Goal: Information Seeking & Learning: Check status

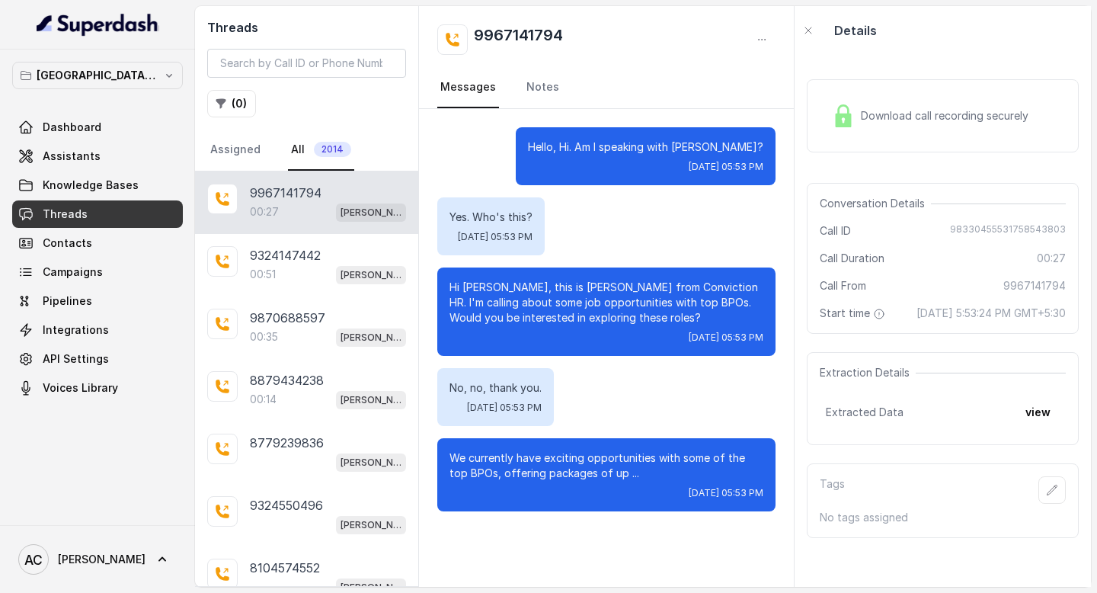
scroll to position [279, 0]
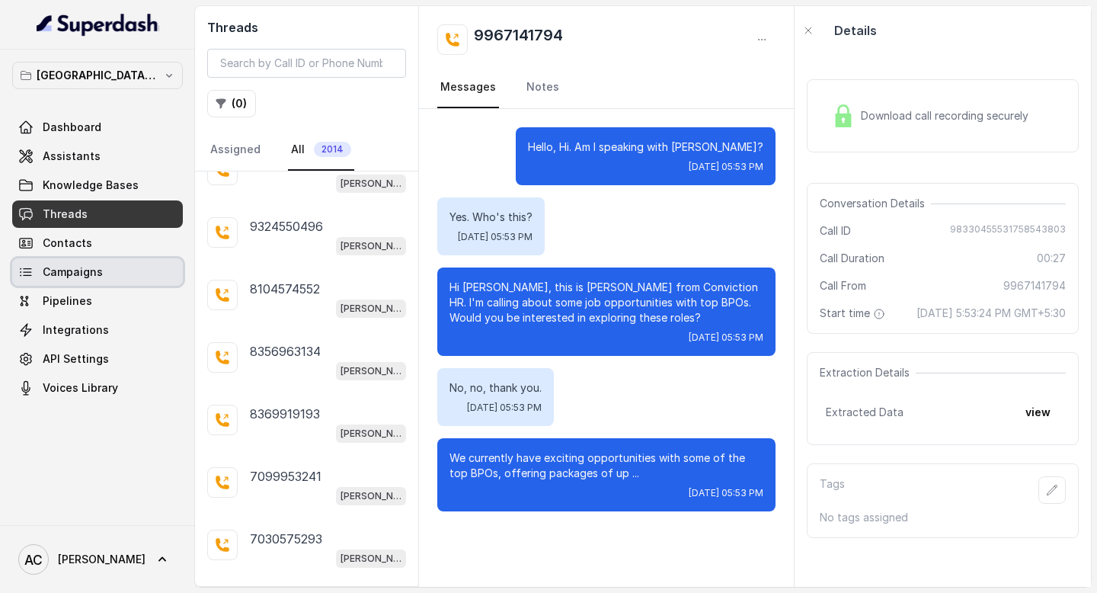
click at [94, 267] on span "Campaigns" at bounding box center [73, 271] width 60 height 15
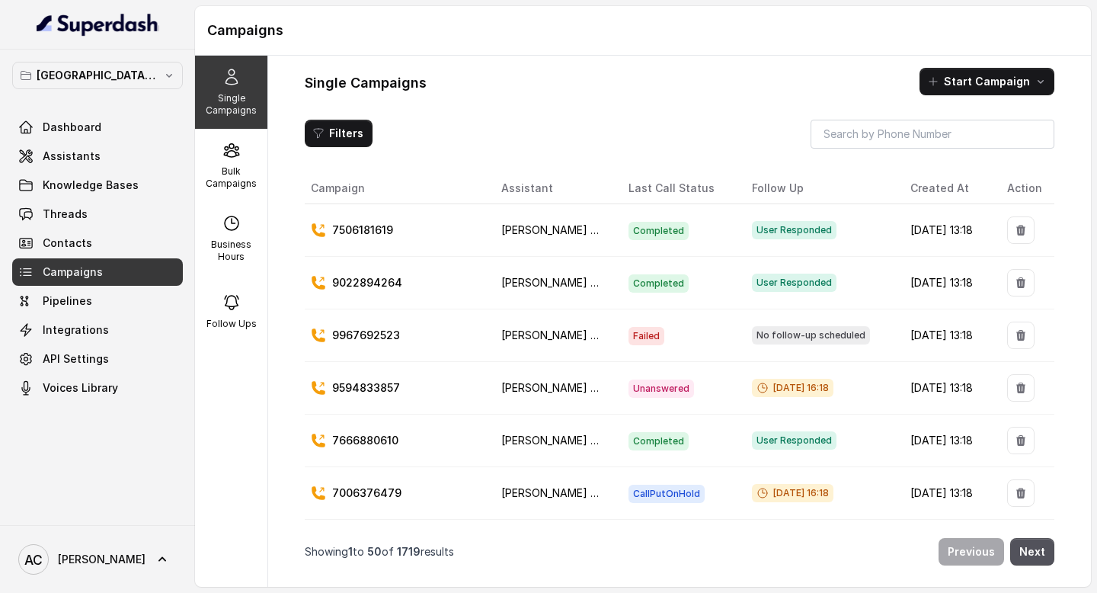
click at [381, 232] on p "7506181619" at bounding box center [362, 230] width 61 height 15
click at [765, 231] on span "User Responded" at bounding box center [794, 230] width 85 height 18
click at [899, 234] on td "[DATE] 13:18" at bounding box center [947, 230] width 97 height 53
click at [229, 171] on p "Bulk Campaigns" at bounding box center [231, 177] width 60 height 24
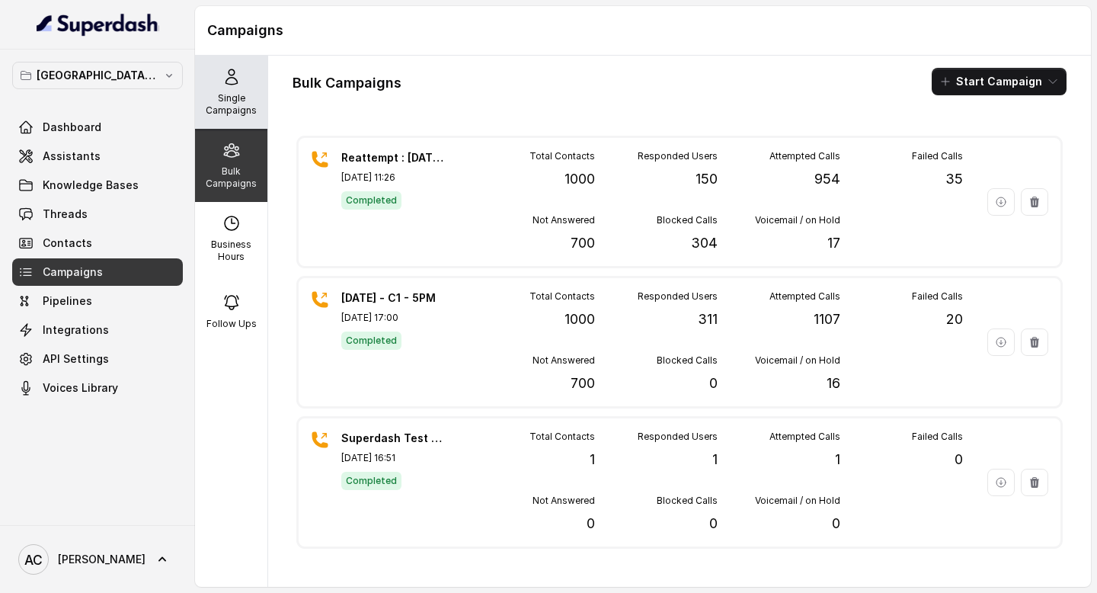
click at [218, 74] on div "Single Campaigns" at bounding box center [231, 92] width 72 height 73
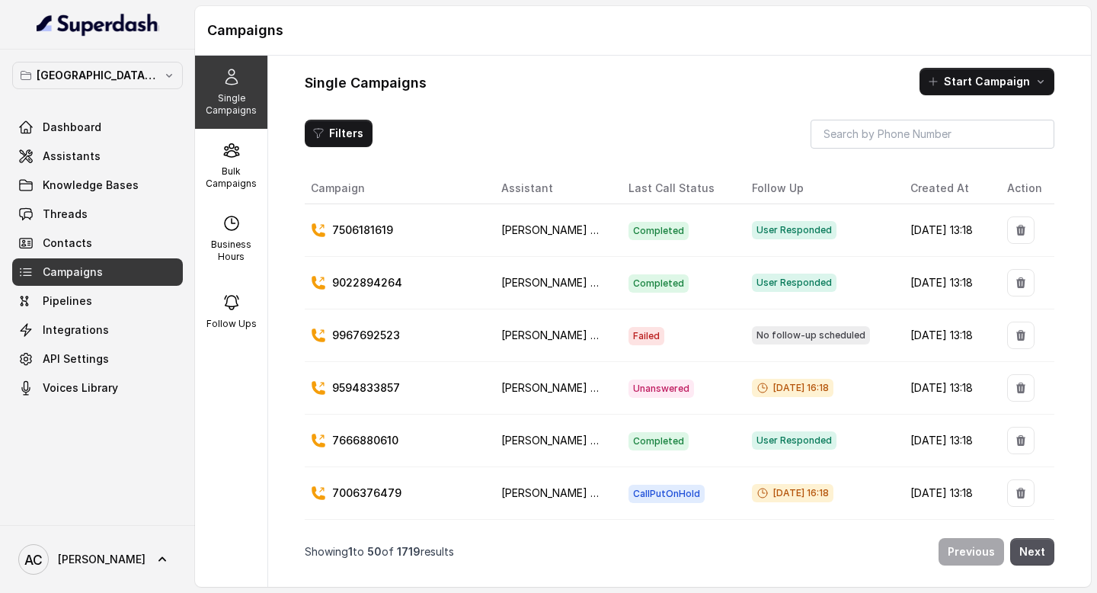
click at [341, 232] on p "7506181619" at bounding box center [362, 230] width 61 height 15
click at [338, 136] on button "Filters" at bounding box center [339, 133] width 68 height 27
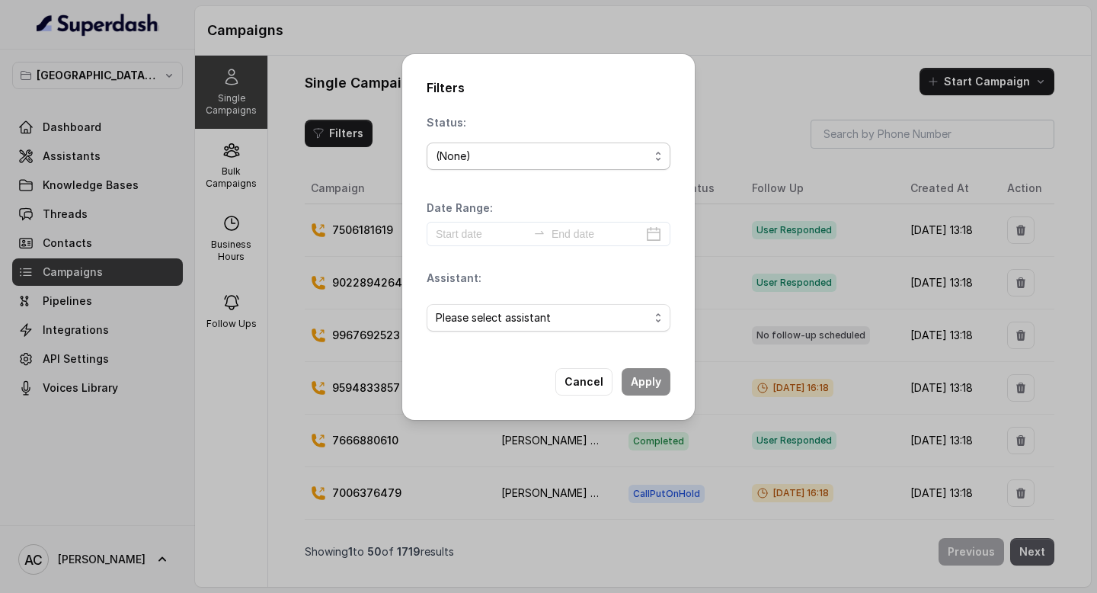
click at [460, 158] on div "(None)" at bounding box center [542, 156] width 213 height 18
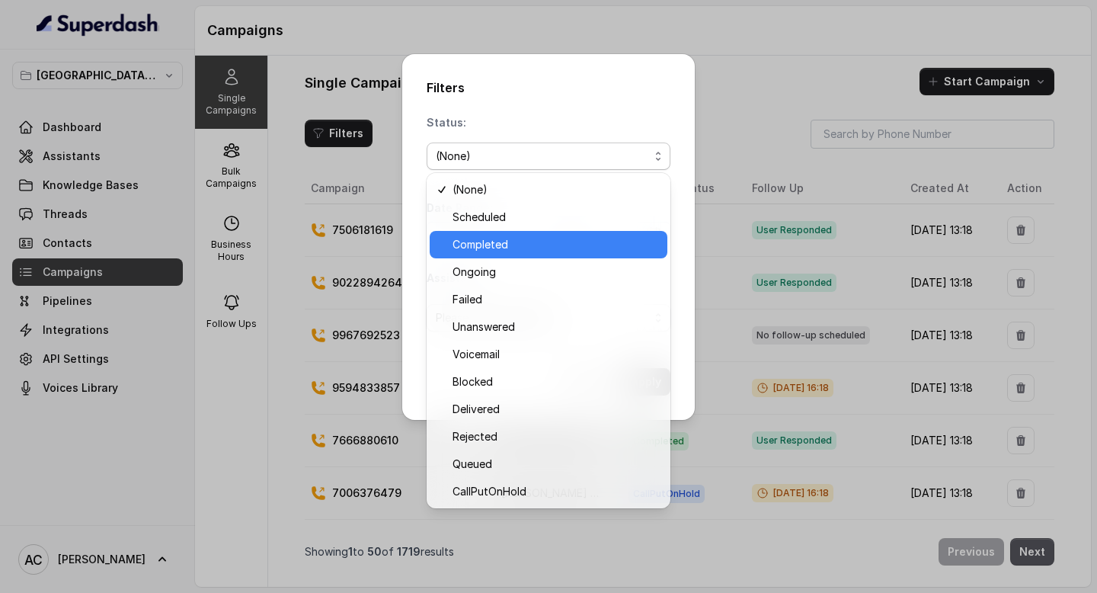
click at [485, 245] on span "Completed" at bounding box center [556, 244] width 206 height 18
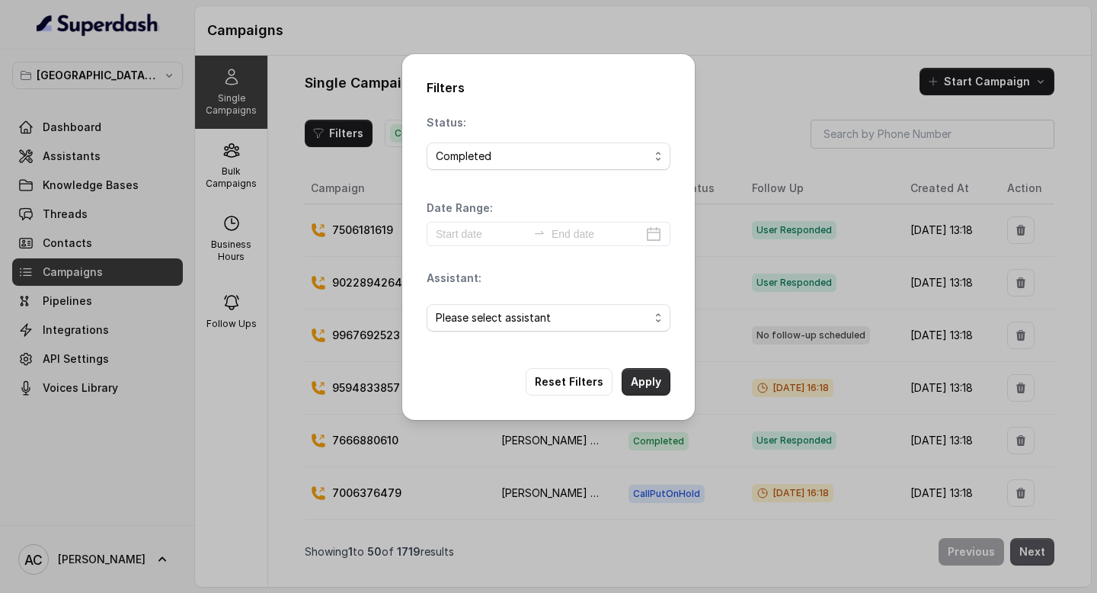
click at [643, 380] on button "Apply" at bounding box center [646, 381] width 49 height 27
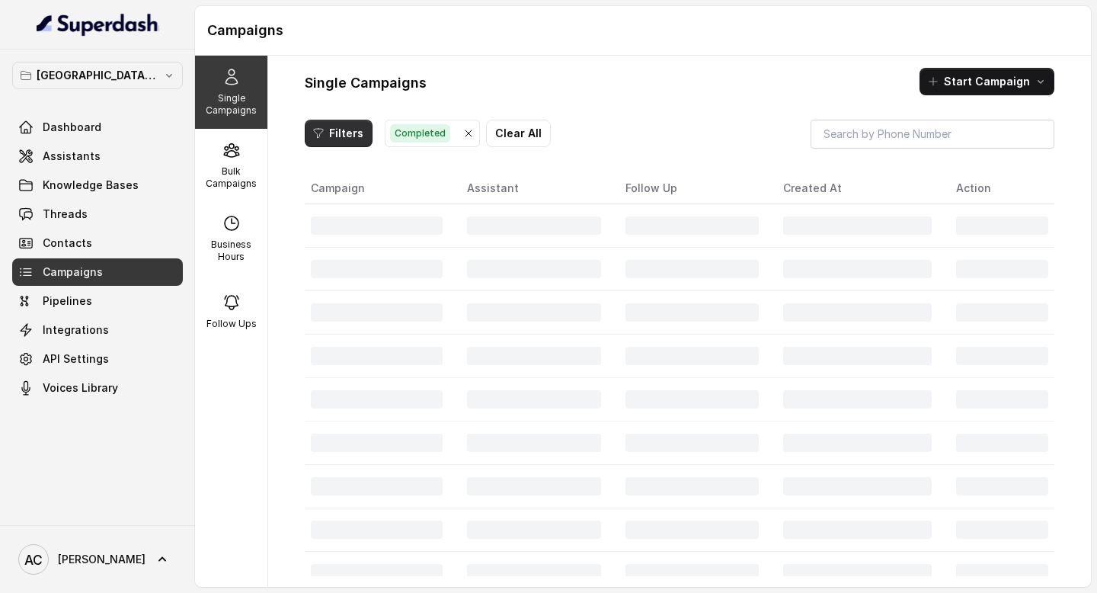
click at [348, 131] on button "Filters" at bounding box center [339, 133] width 68 height 27
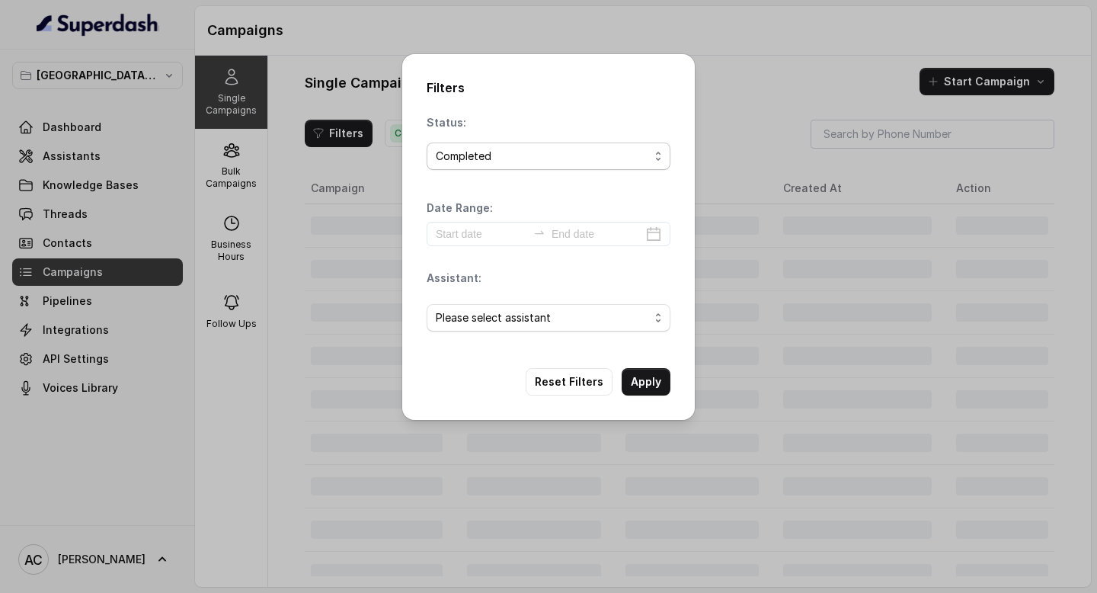
click at [461, 153] on div "Completed" at bounding box center [542, 156] width 213 height 18
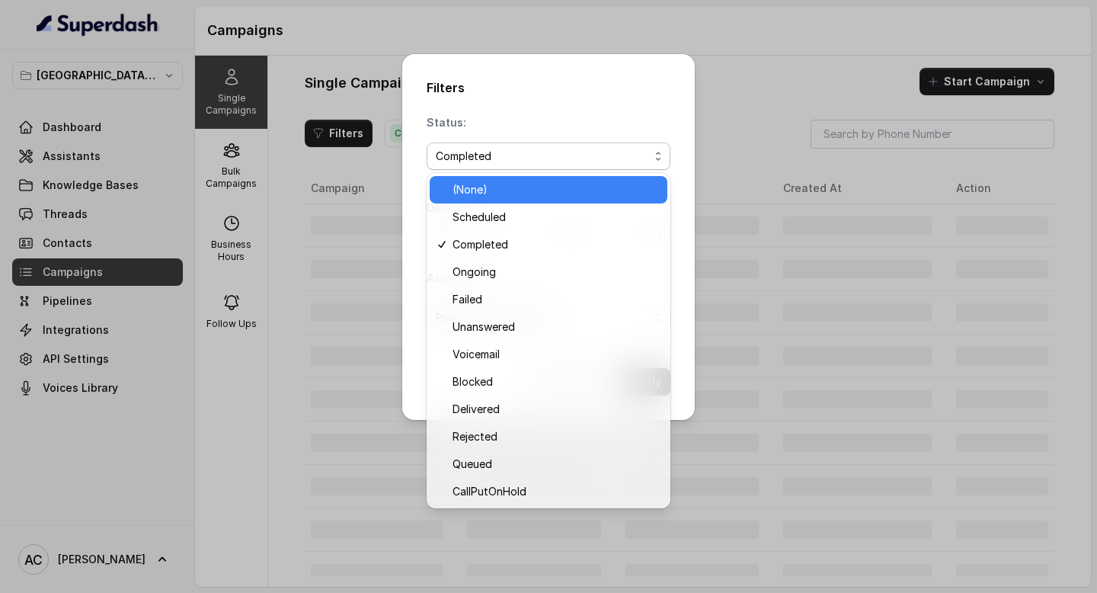
click at [464, 187] on span "(None)" at bounding box center [556, 190] width 206 height 18
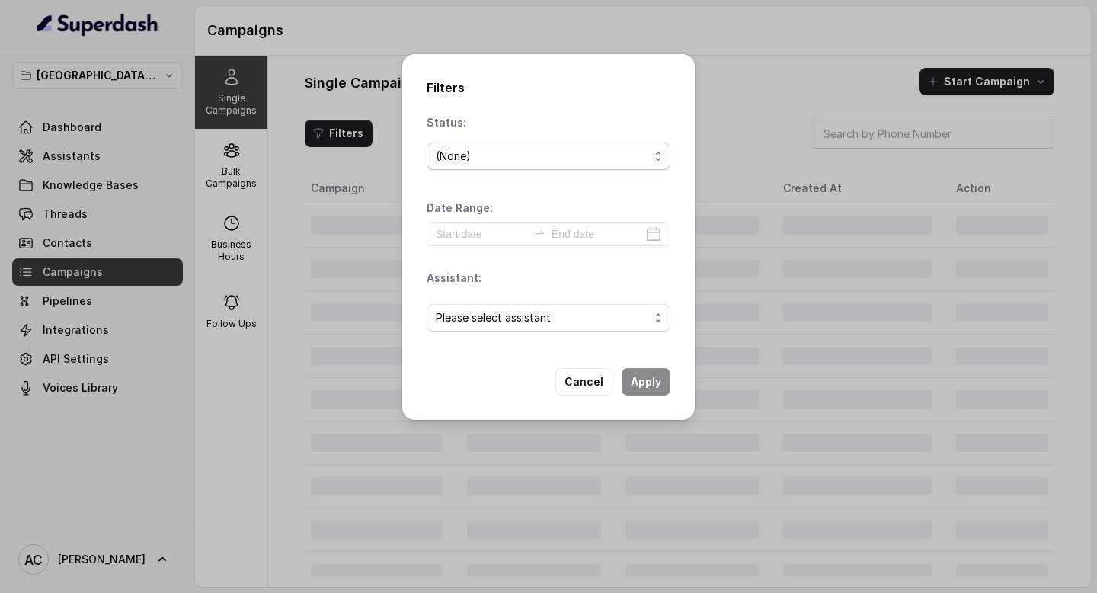
click at [495, 158] on div "(None)" at bounding box center [542, 156] width 213 height 18
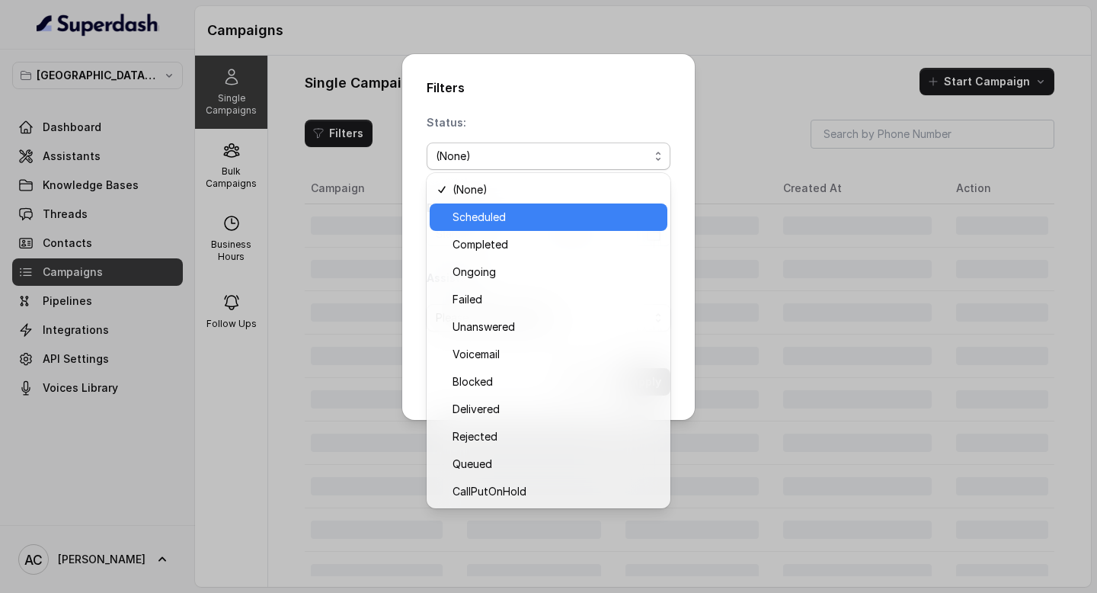
click at [473, 207] on div "Scheduled" at bounding box center [549, 216] width 238 height 27
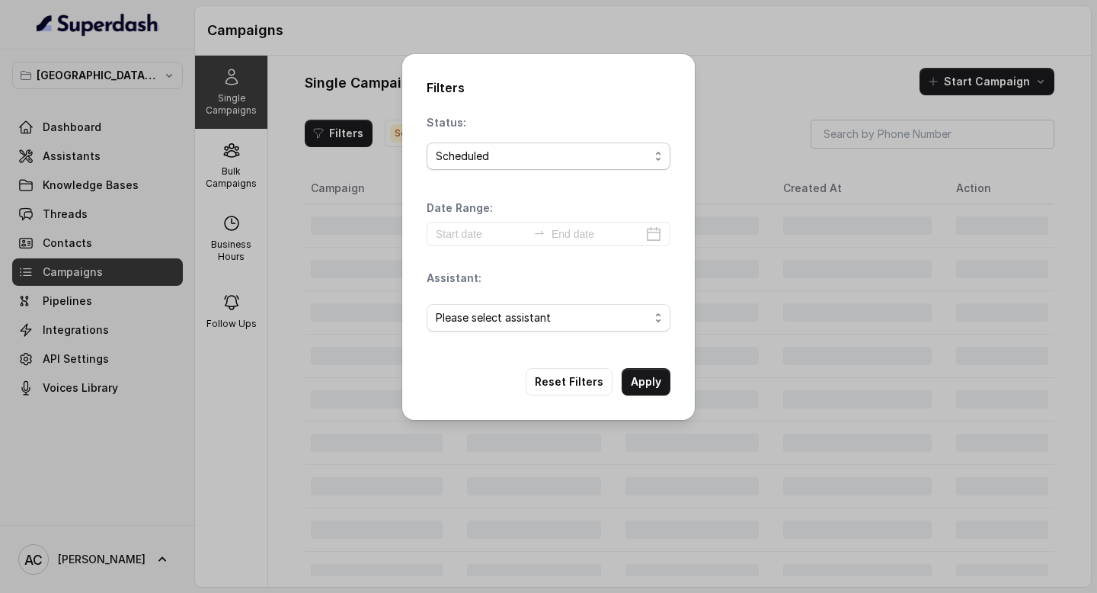
click at [475, 166] on span "Scheduled" at bounding box center [549, 156] width 244 height 27
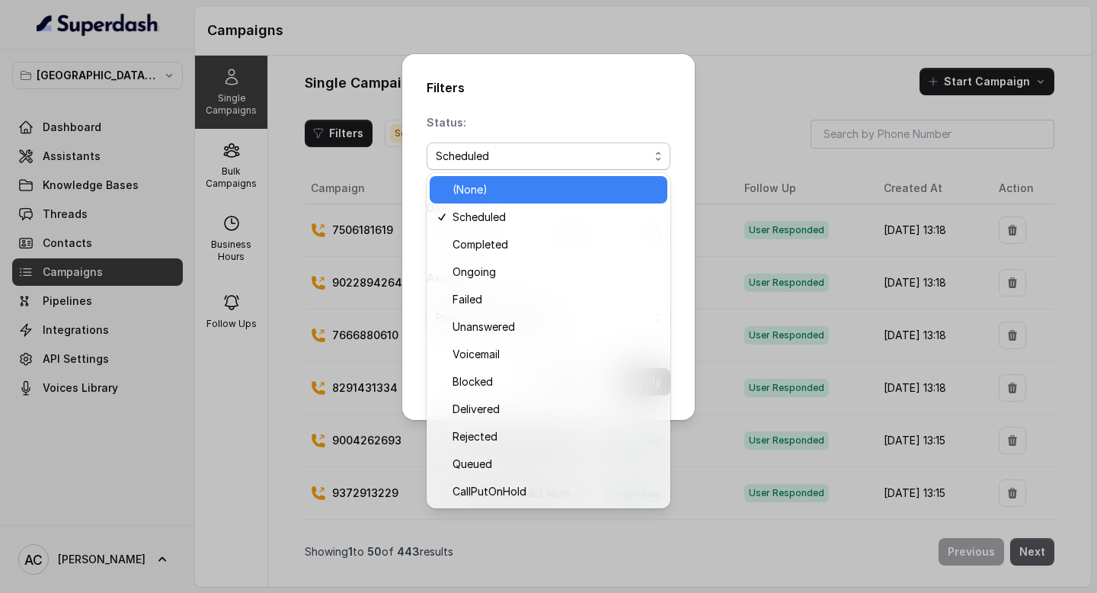
click at [471, 194] on span "(None)" at bounding box center [556, 190] width 206 height 18
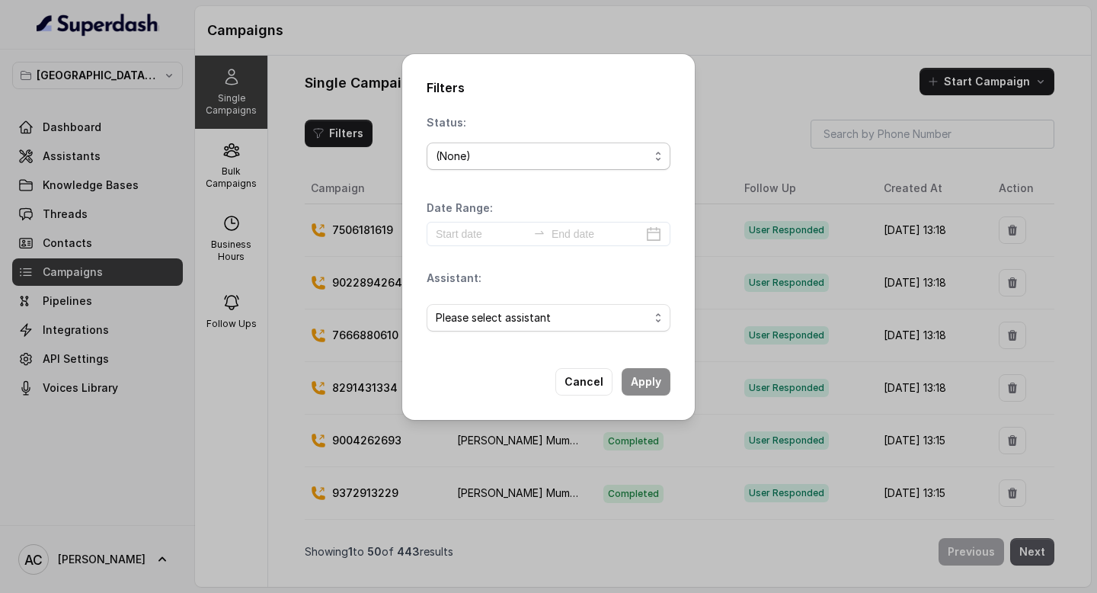
click at [494, 161] on div "(None)" at bounding box center [542, 156] width 213 height 18
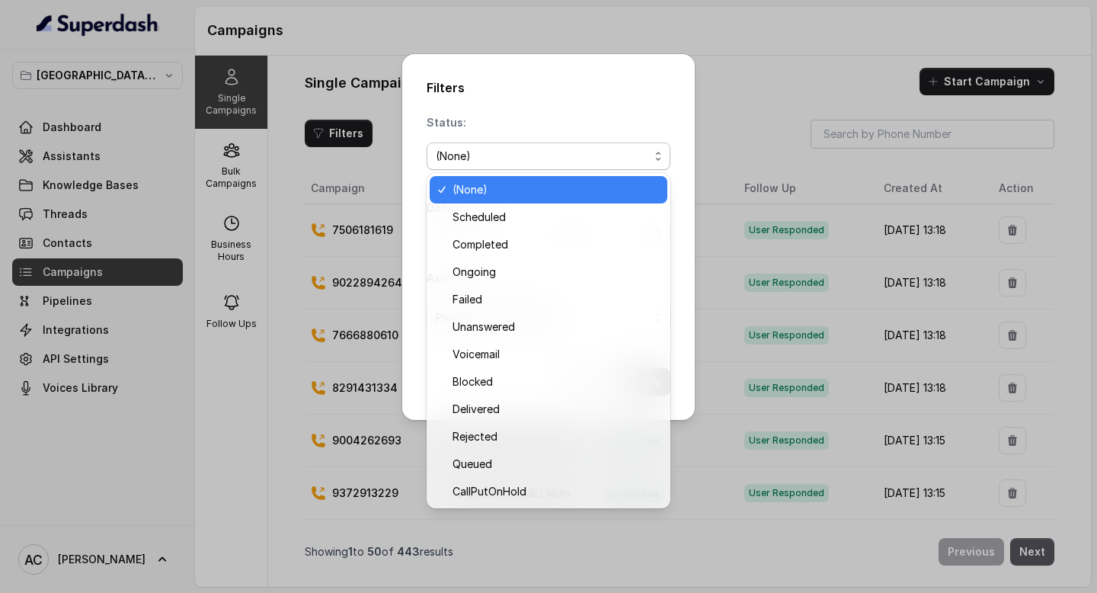
click at [714, 111] on div "Filters Status: (None) Date Range: Assistant: Please select assistant Cancel Ap…" at bounding box center [548, 296] width 1097 height 593
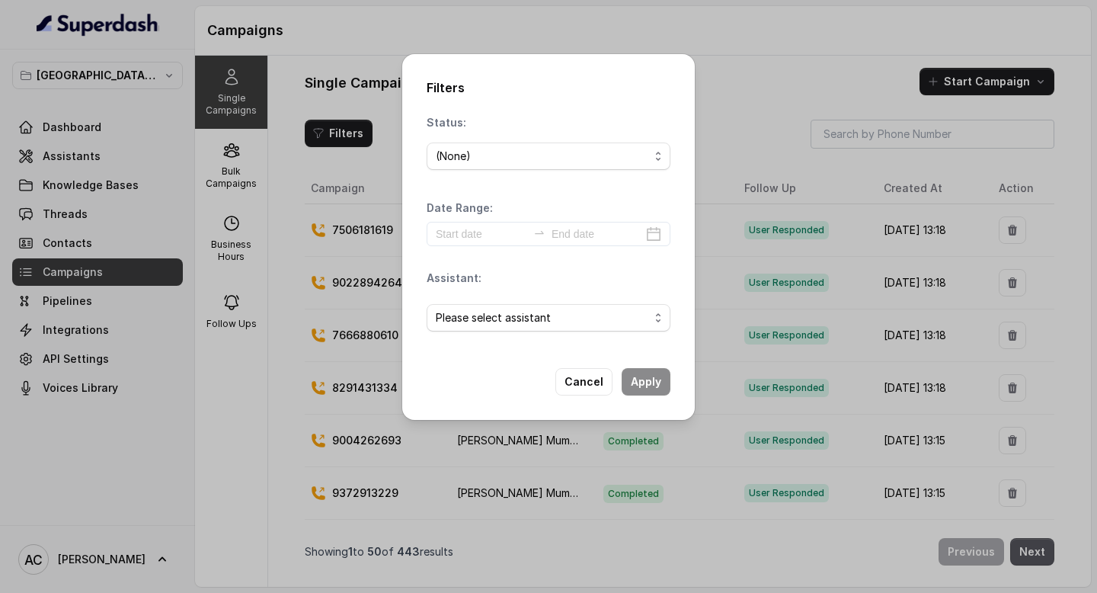
click at [714, 111] on div "Filters Status: (None) Date Range: Assistant: Please select assistant Cancel Ap…" at bounding box center [548, 296] width 1097 height 593
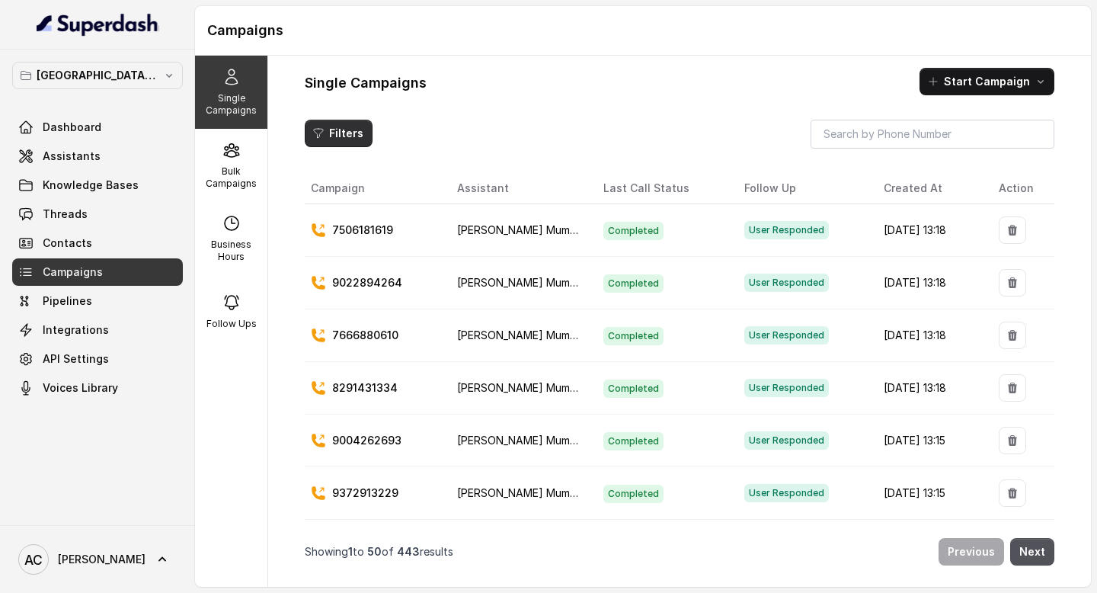
click at [344, 130] on button "Filters" at bounding box center [339, 133] width 68 height 27
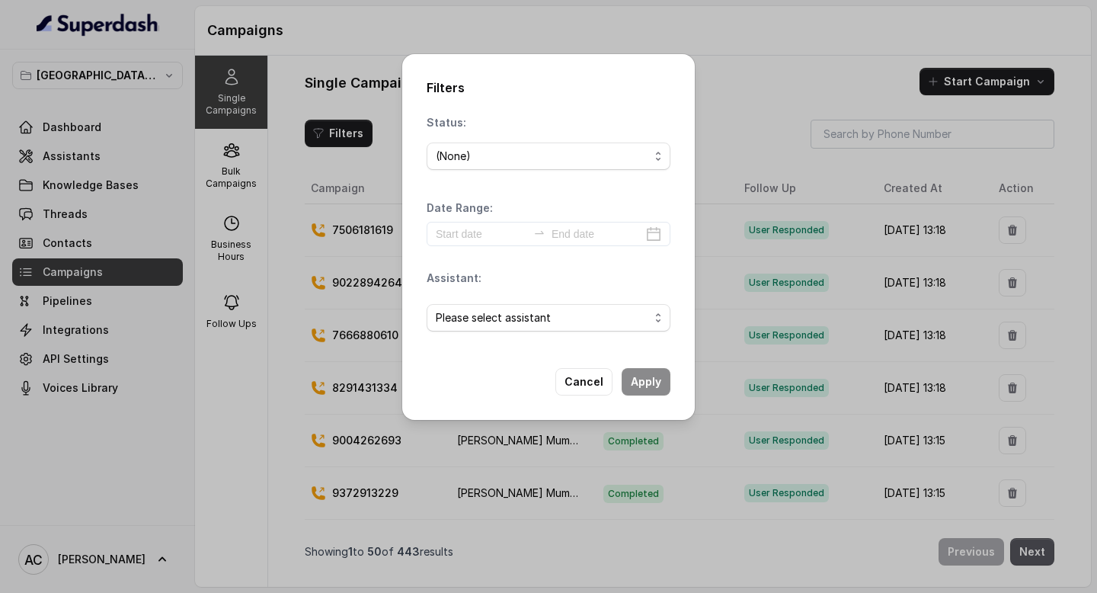
click at [760, 87] on div "Filters Status: (None) Date Range: Assistant: Please select assistant Cancel Ap…" at bounding box center [548, 296] width 1097 height 593
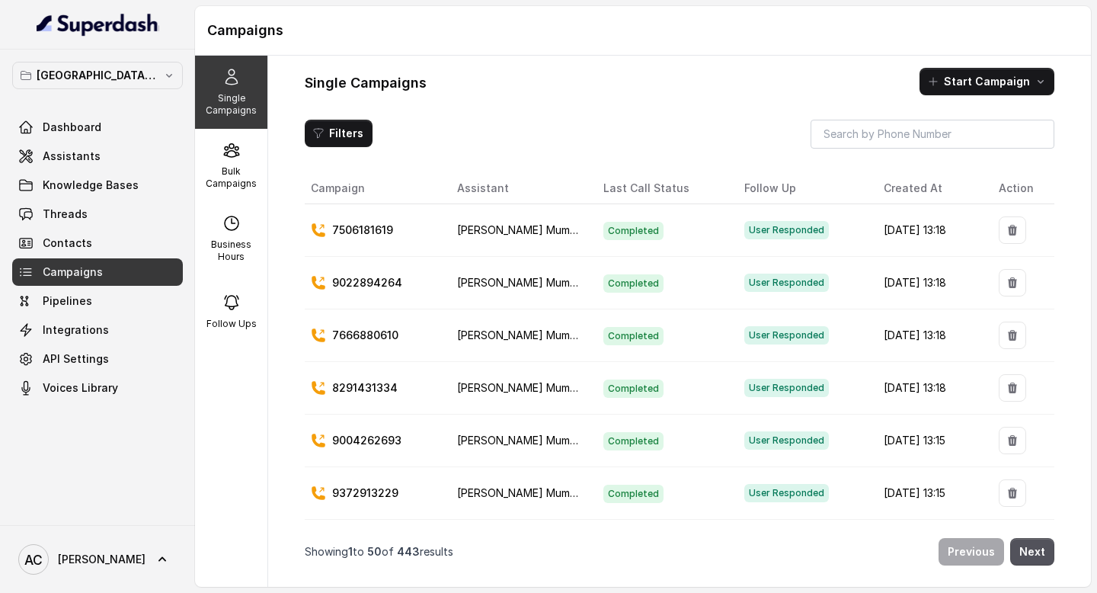
click at [357, 226] on p "7506181619" at bounding box center [362, 230] width 61 height 15
click at [480, 224] on span "[PERSON_NAME] Mumbai Conviction HR Outbound Assistant" at bounding box center [611, 229] width 309 height 13
click at [604, 235] on span "Completed" at bounding box center [634, 231] width 60 height 18
click at [745, 229] on span "User Responded" at bounding box center [787, 230] width 85 height 18
